Goal: Task Accomplishment & Management: Use online tool/utility

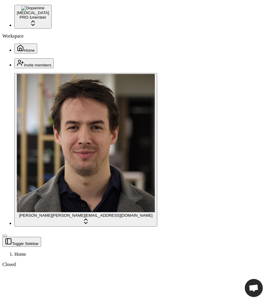
click at [68, 53] on div "Workspace Home" at bounding box center [134, 43] width 265 height 20
